Goal: Find specific page/section: Find specific page/section

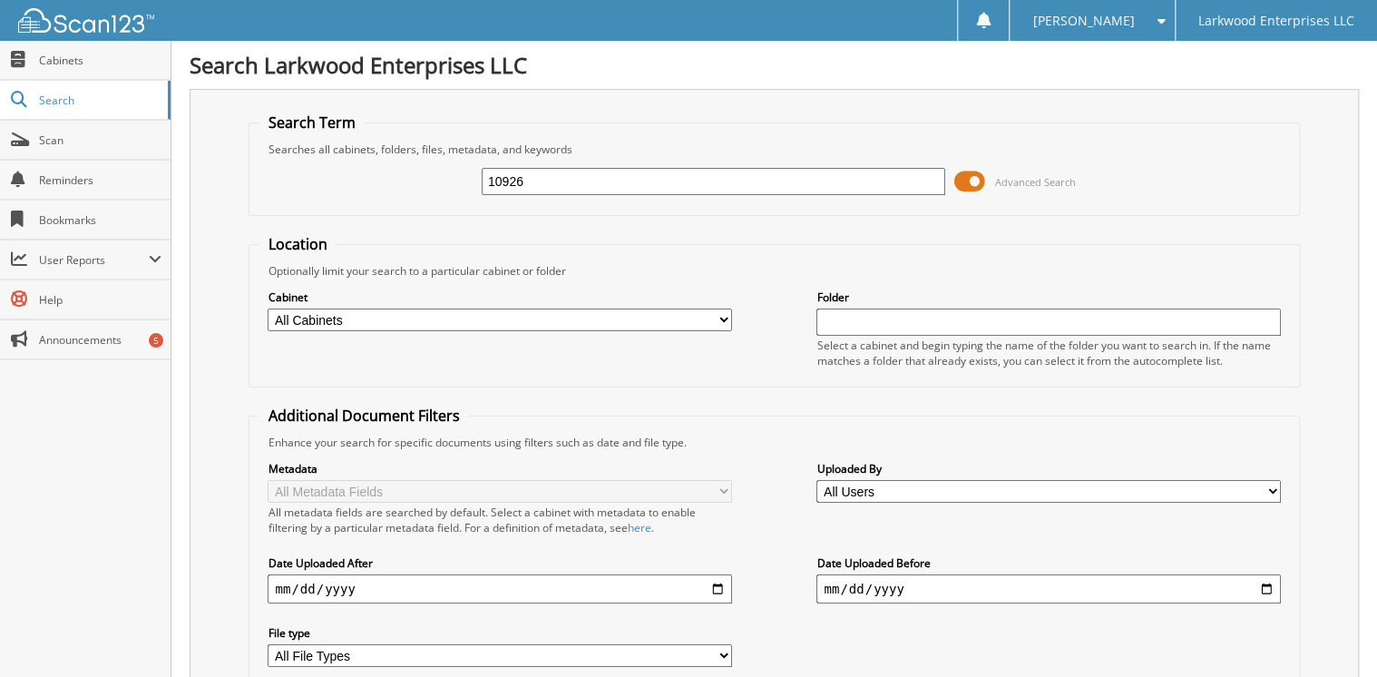
click at [572, 179] on input "10926" at bounding box center [714, 181] width 464 height 27
type input "11306"
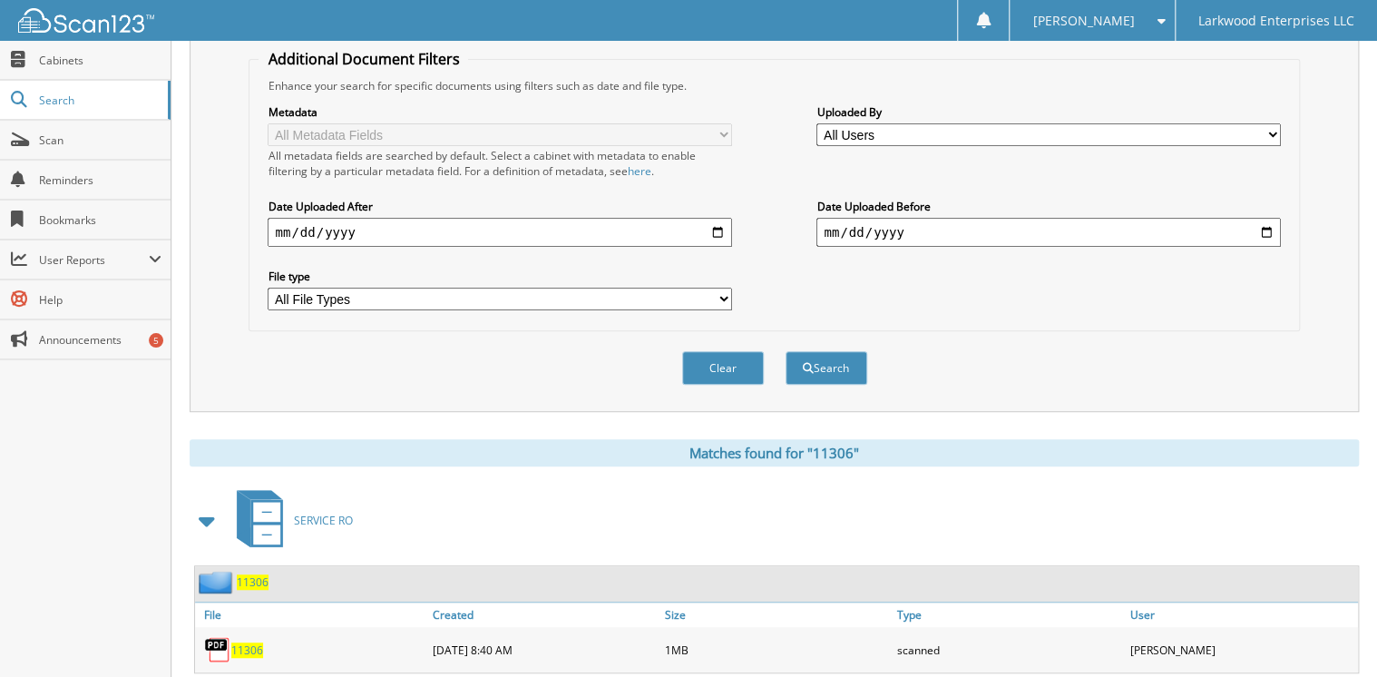
scroll to position [435, 0]
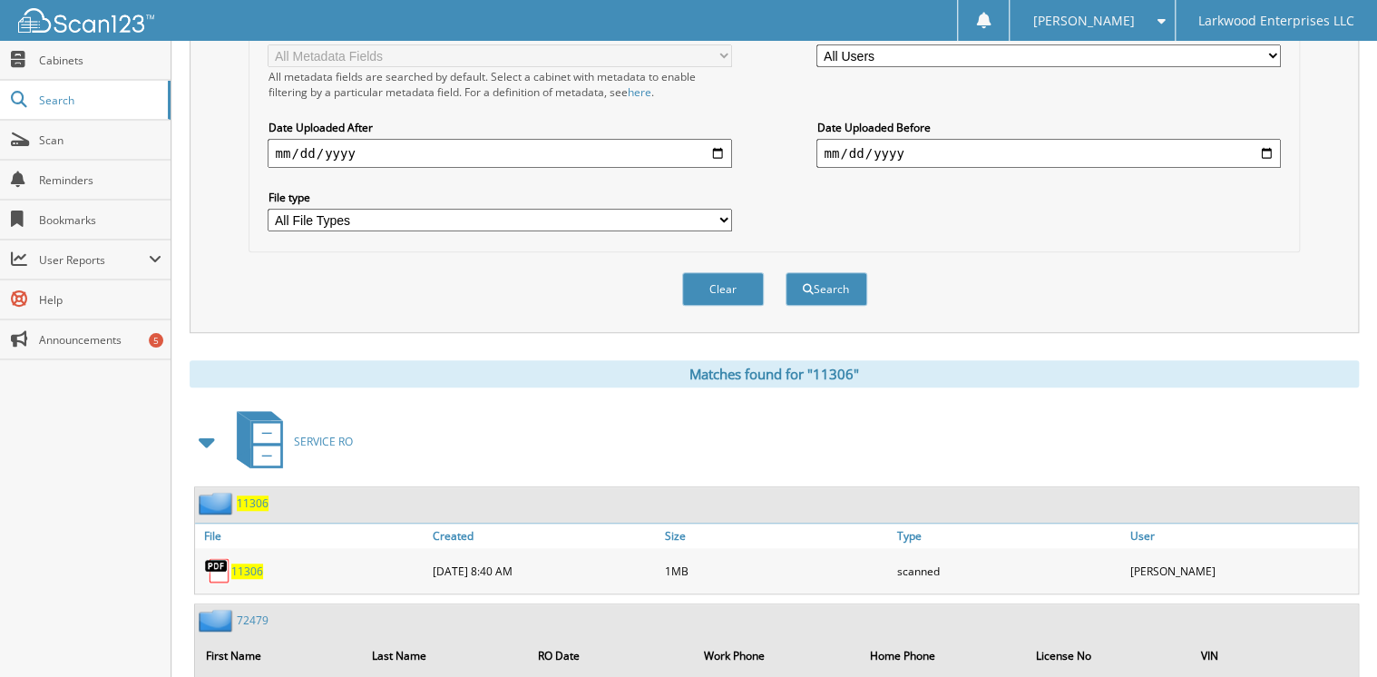
click at [251, 563] on span "11306" at bounding box center [247, 570] width 32 height 15
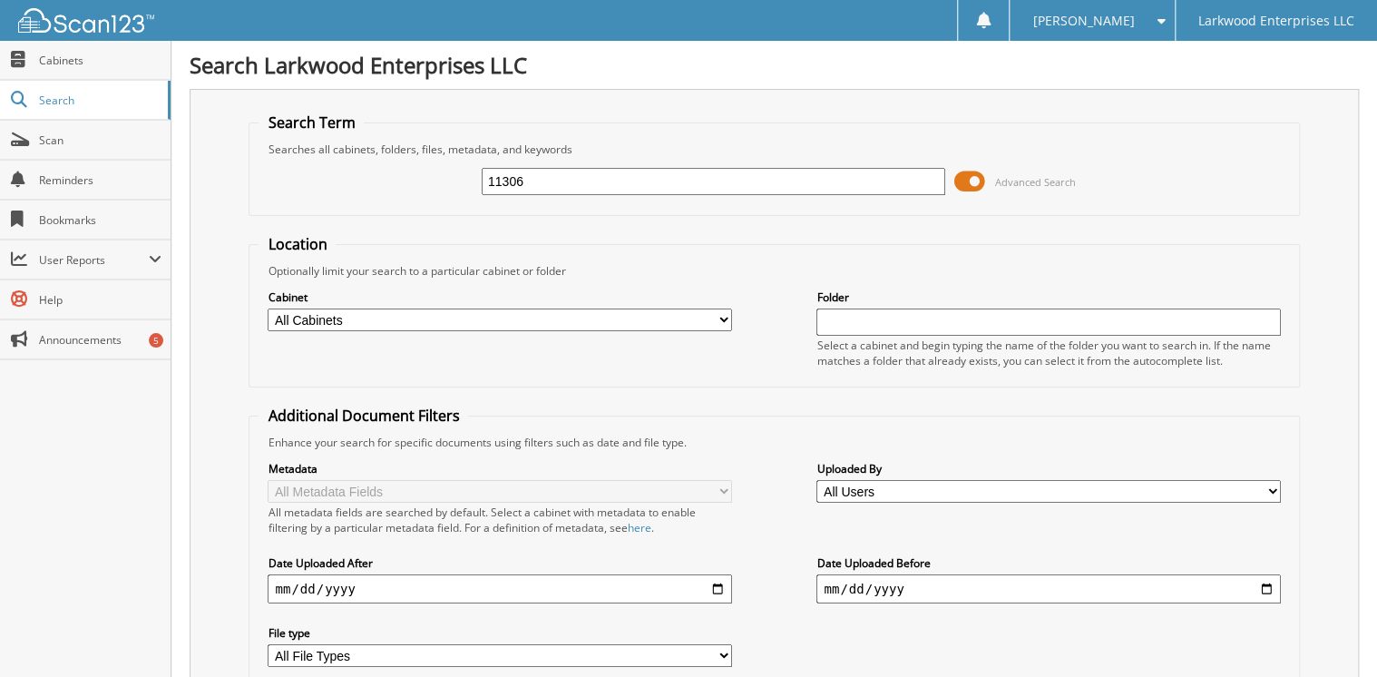
click at [601, 181] on input "11306" at bounding box center [714, 181] width 464 height 27
type input "11610"
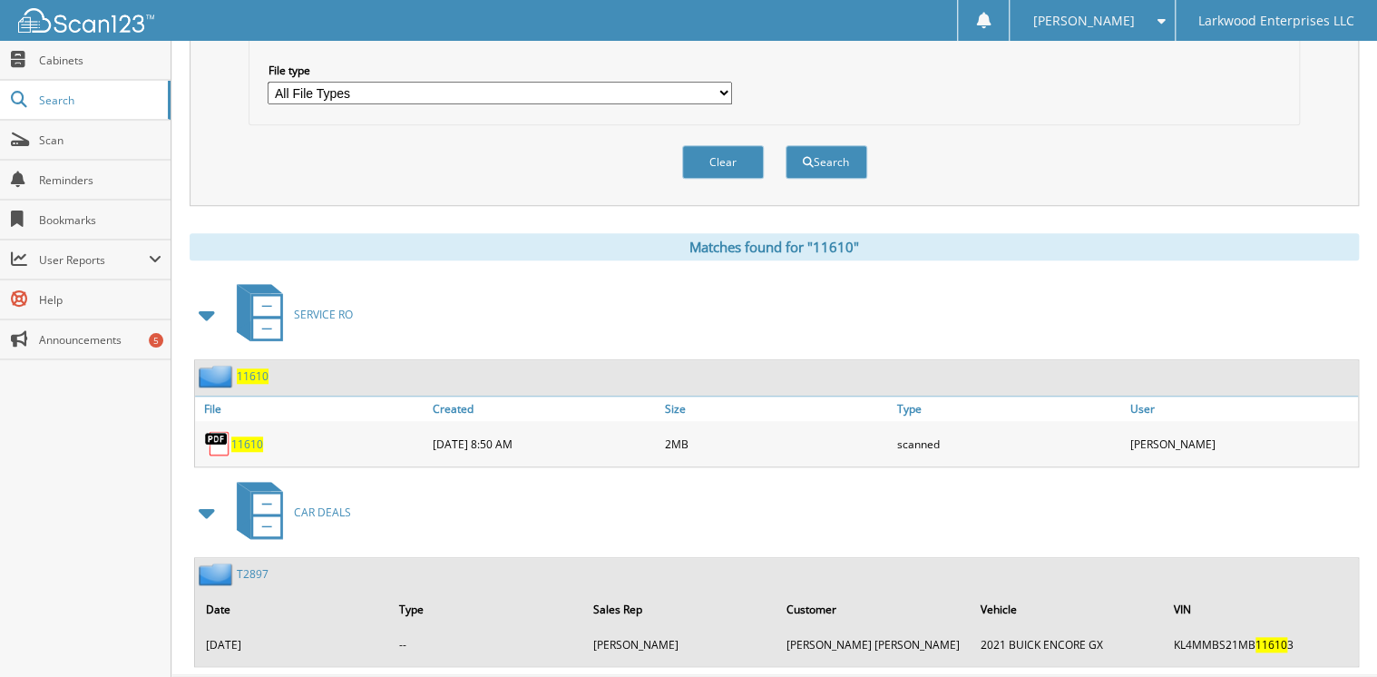
scroll to position [584, 0]
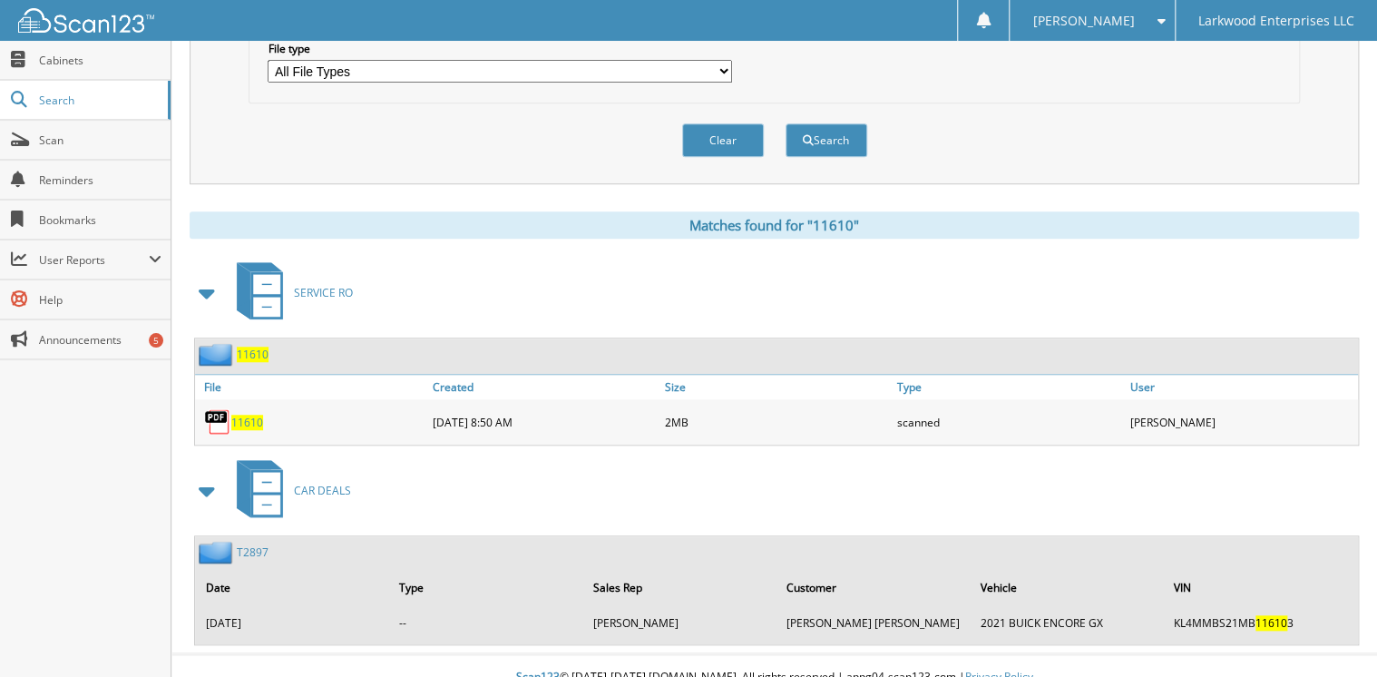
click at [245, 415] on span "11610" at bounding box center [247, 422] width 32 height 15
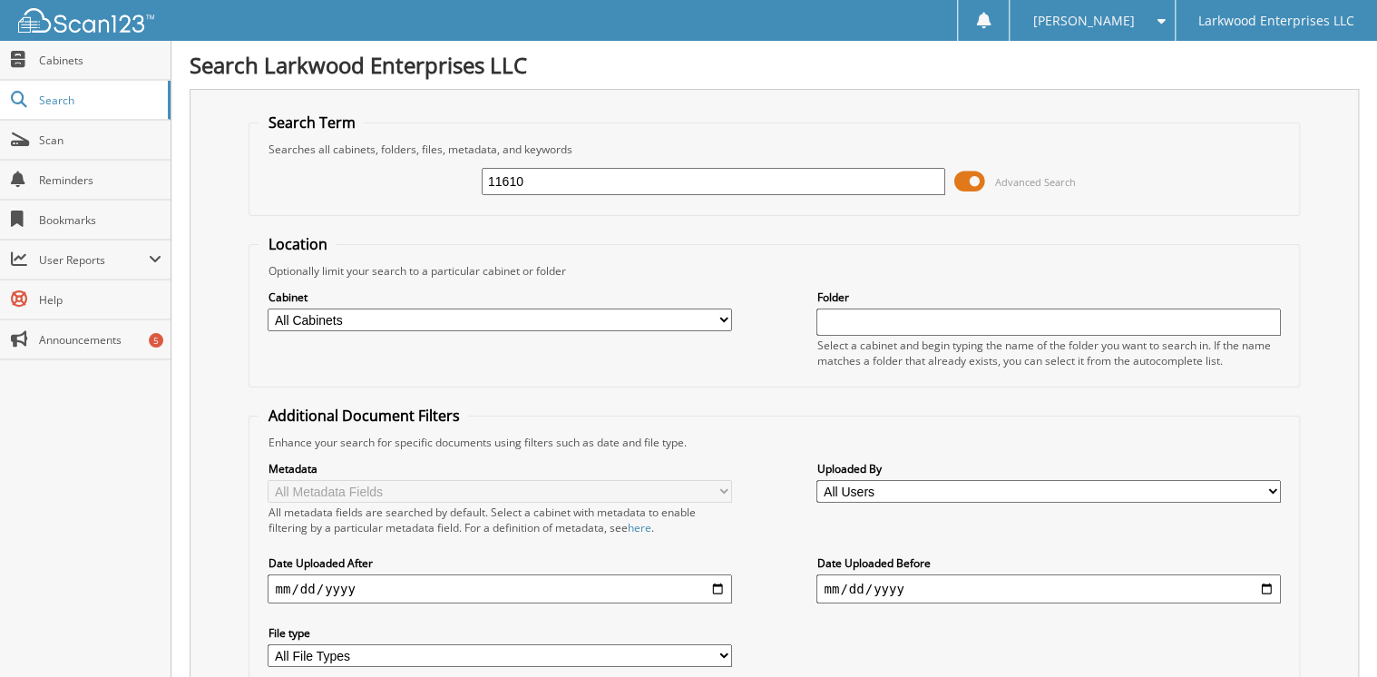
scroll to position [0, 0]
click at [642, 186] on input "11610" at bounding box center [714, 181] width 464 height 27
type input "11623"
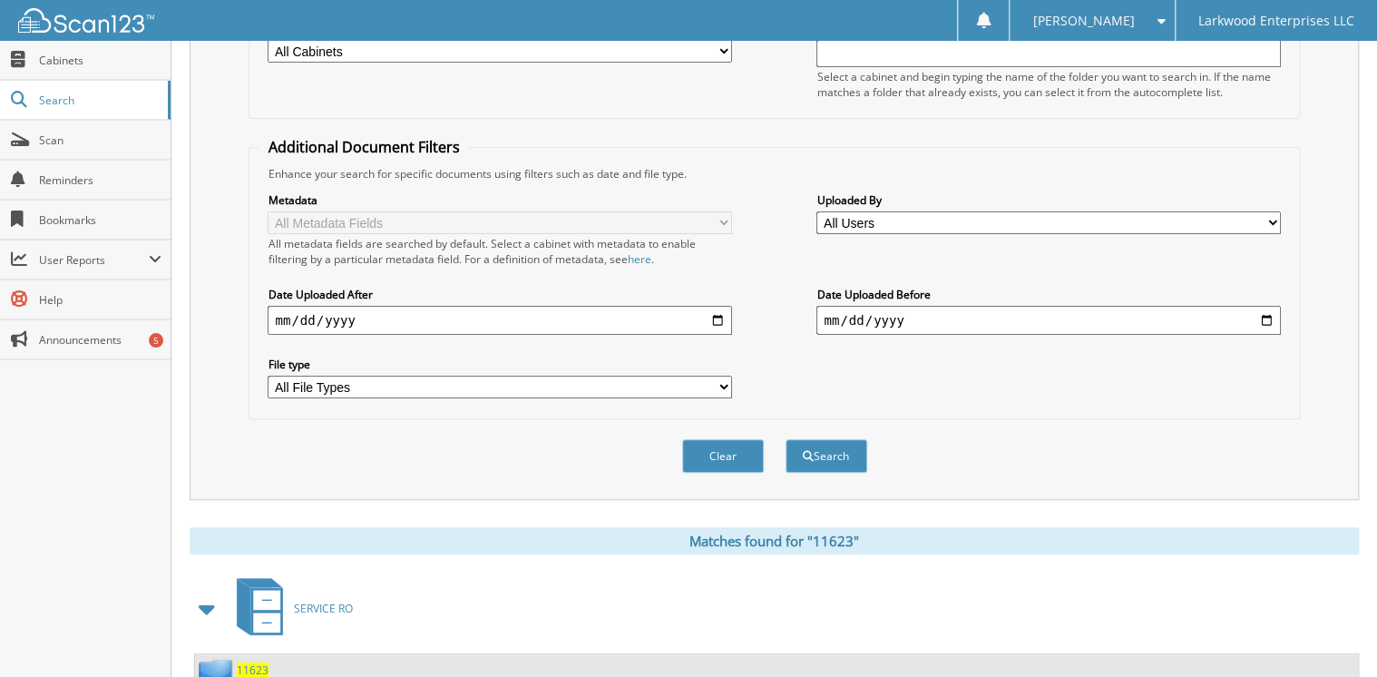
scroll to position [388, 0]
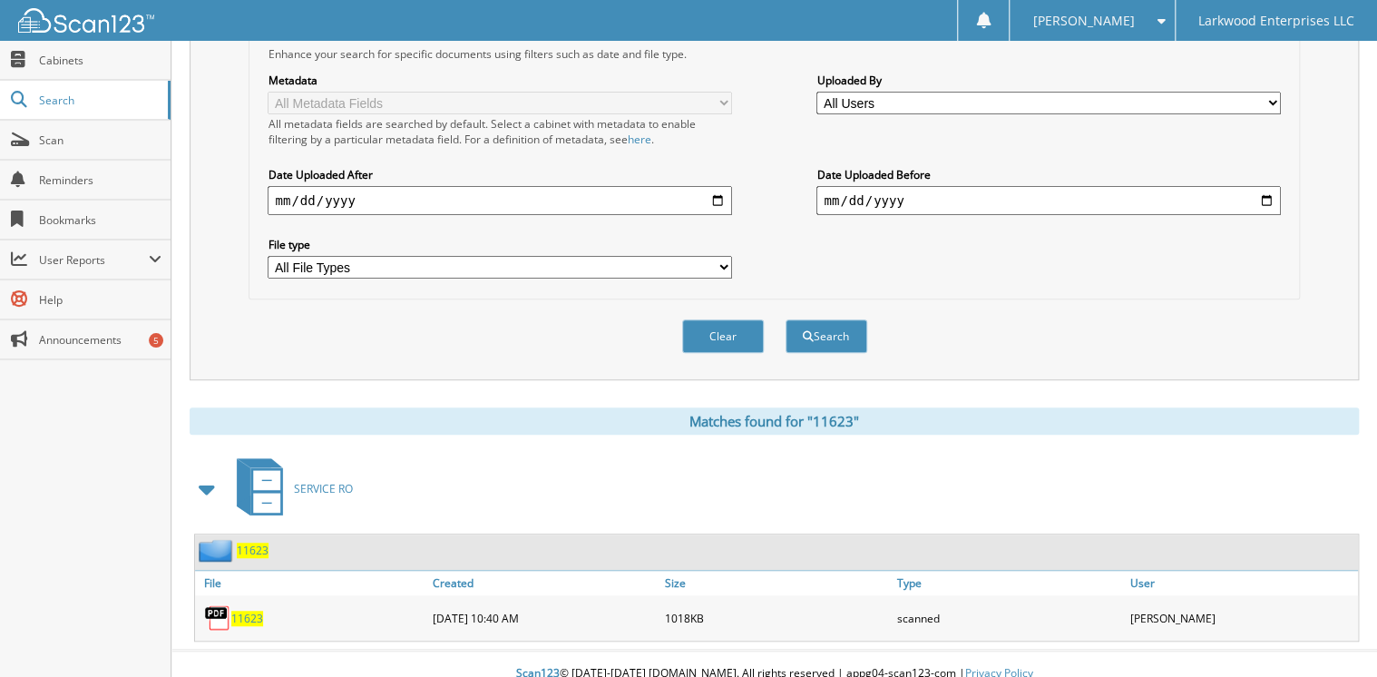
click at [247, 611] on span "11623" at bounding box center [247, 618] width 32 height 15
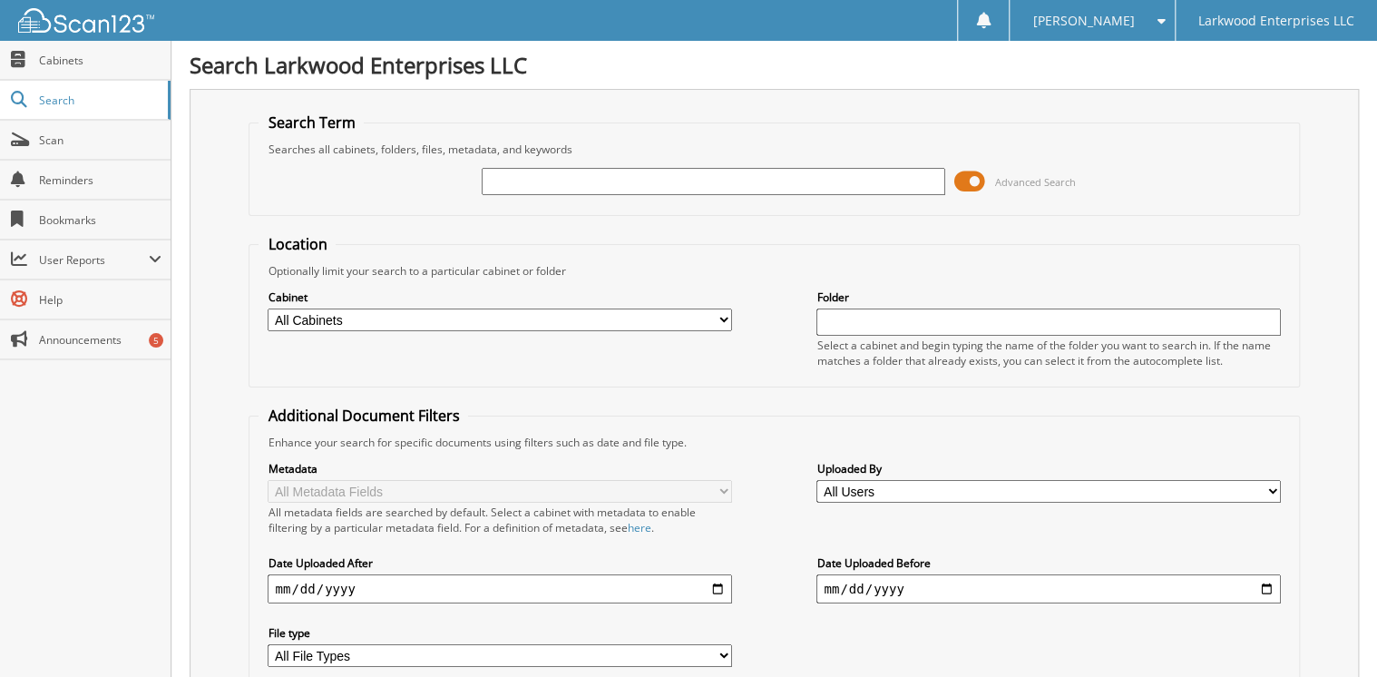
click at [689, 179] on input "text" at bounding box center [714, 181] width 464 height 27
type input "12259"
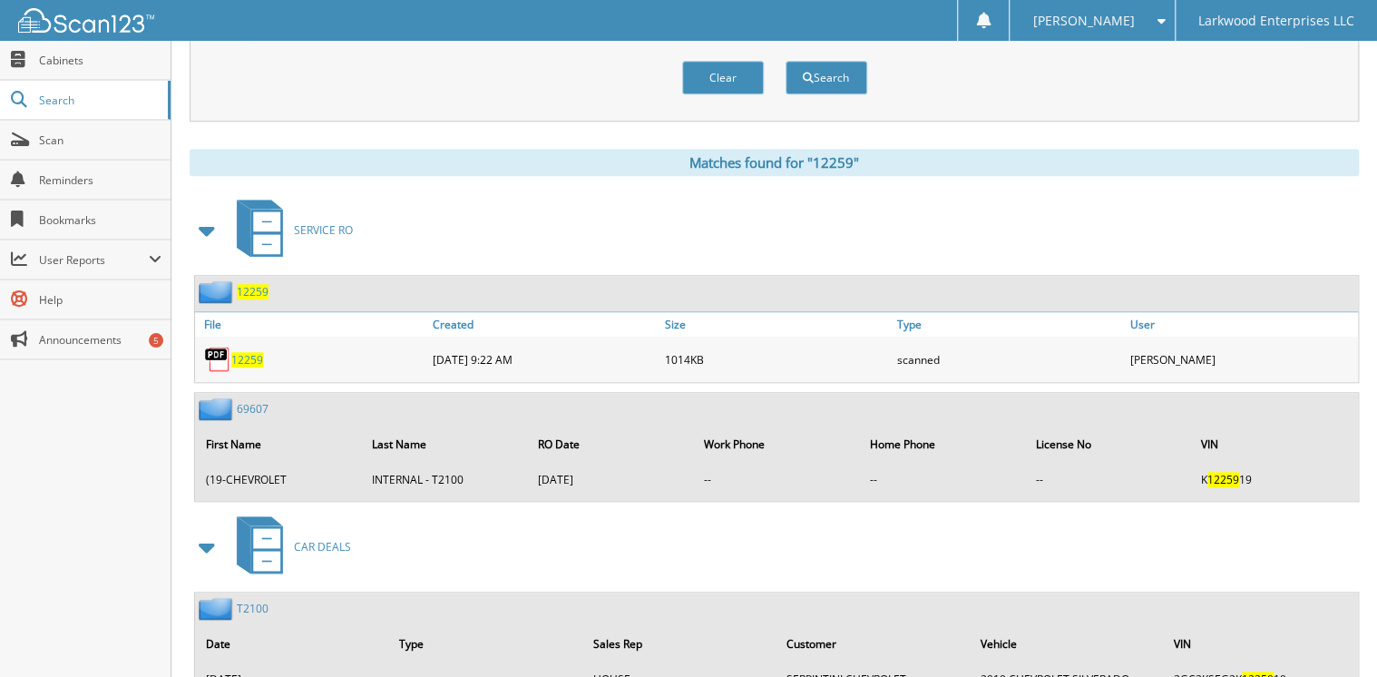
scroll to position [653, 0]
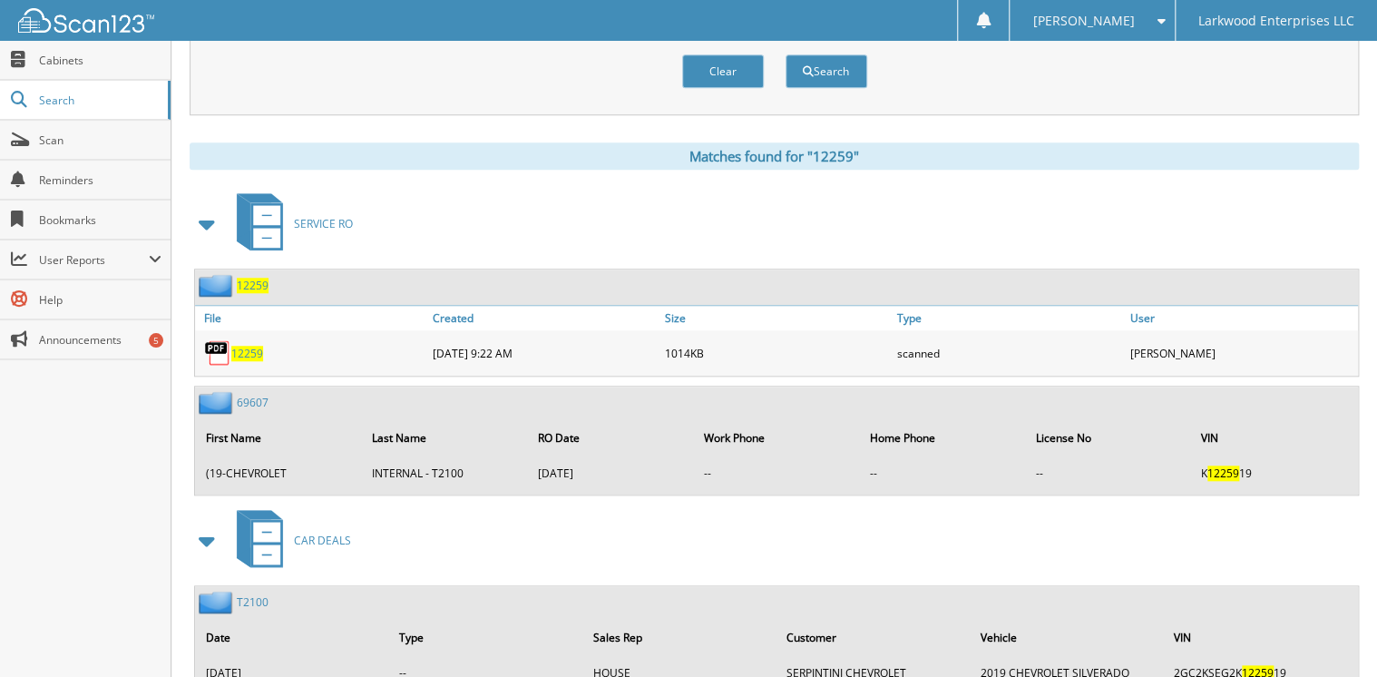
click at [243, 346] on span "12259" at bounding box center [247, 353] width 32 height 15
